Goal: Find specific fact: Find specific fact

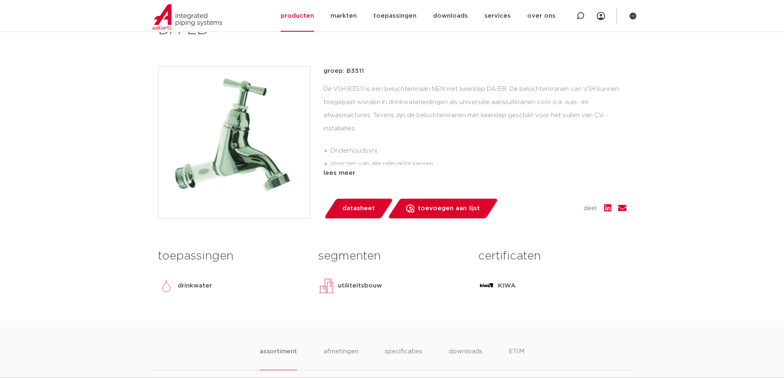
scroll to position [165, 0]
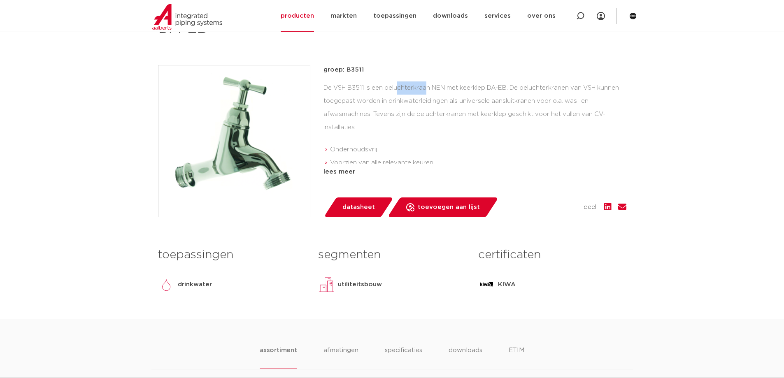
drag, startPoint x: 333, startPoint y: 86, endPoint x: 365, endPoint y: 92, distance: 32.7
click at [365, 92] on div "De VSH B3511 is een beluchterkraan NEN met keerklep DA-EB. De beluchterkranen v…" at bounding box center [474, 122] width 303 height 82
copy div "VSH B3511"
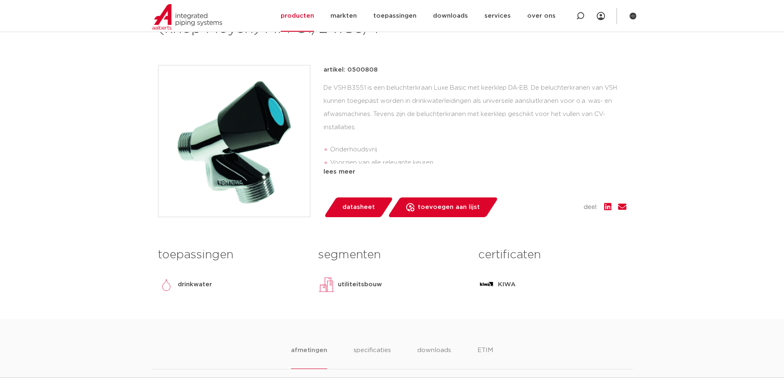
drag, startPoint x: 379, startPoint y: 72, endPoint x: 320, endPoint y: 72, distance: 58.4
click at [320, 72] on div "artikel: 0500808 De VSH B3551 is een beluchterkraan Luxe Basic met keerklep DA-…" at bounding box center [392, 141] width 468 height 152
copy p "artikel: 0500808"
